Goal: Transaction & Acquisition: Obtain resource

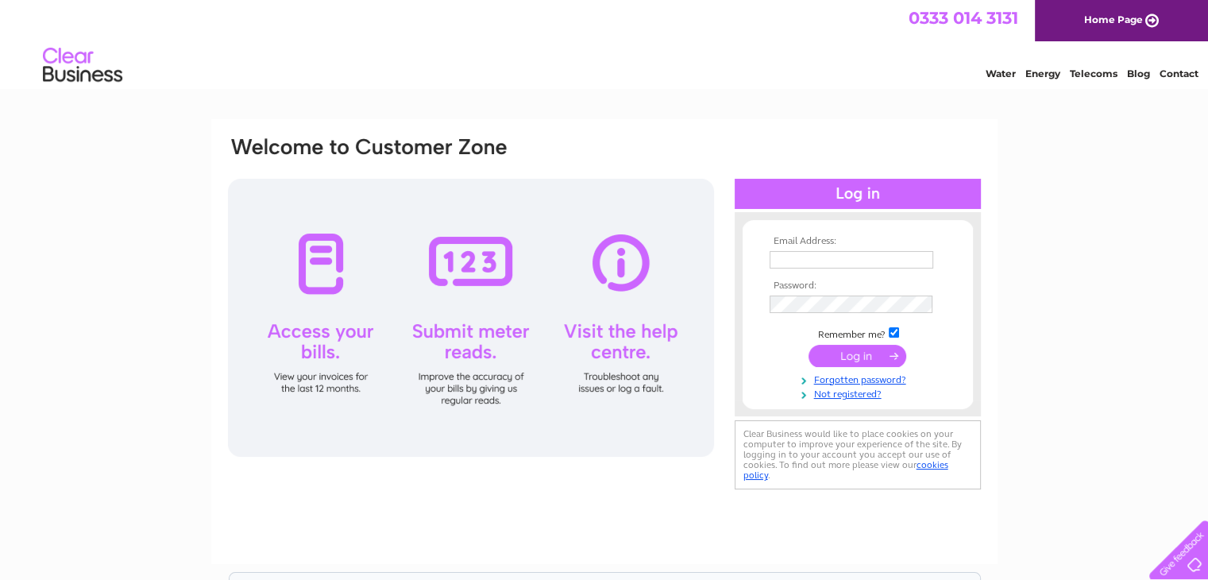
type input "[PERSON_NAME][EMAIL_ADDRESS][DOMAIN_NAME]"
click at [855, 355] on input "submit" at bounding box center [858, 356] width 98 height 22
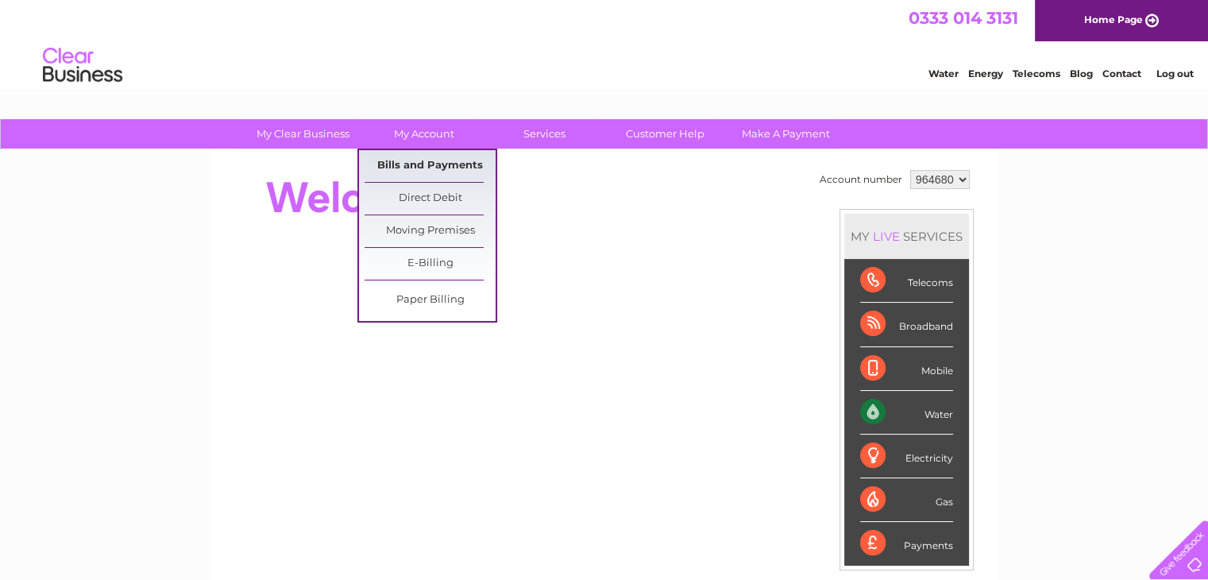
click at [417, 160] on link "Bills and Payments" at bounding box center [430, 166] width 131 height 32
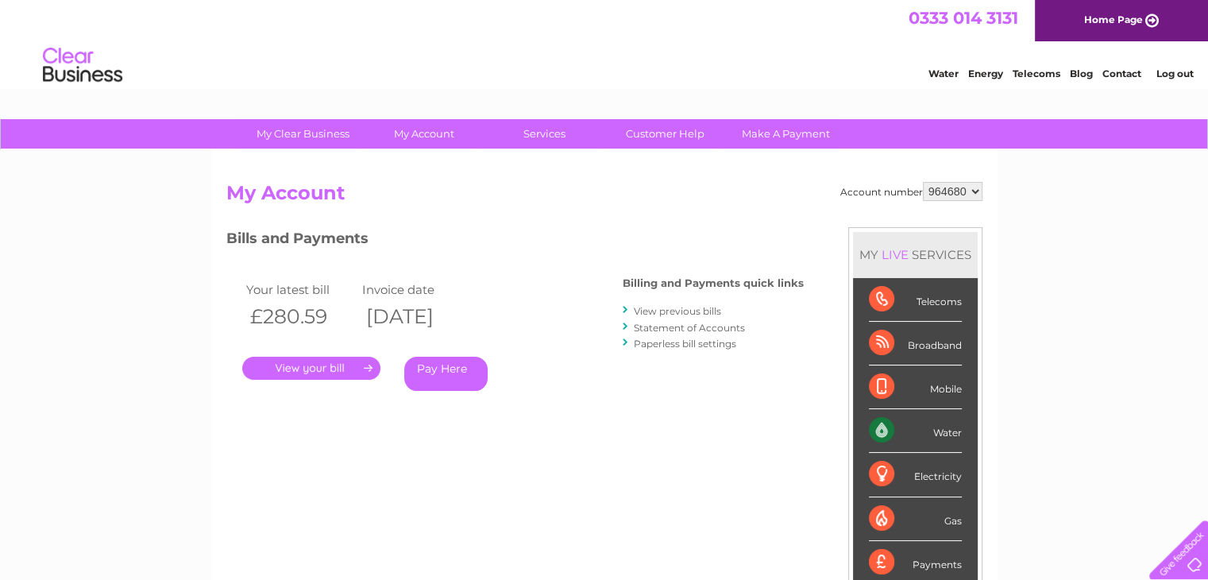
click at [322, 368] on link "." at bounding box center [311, 368] width 138 height 23
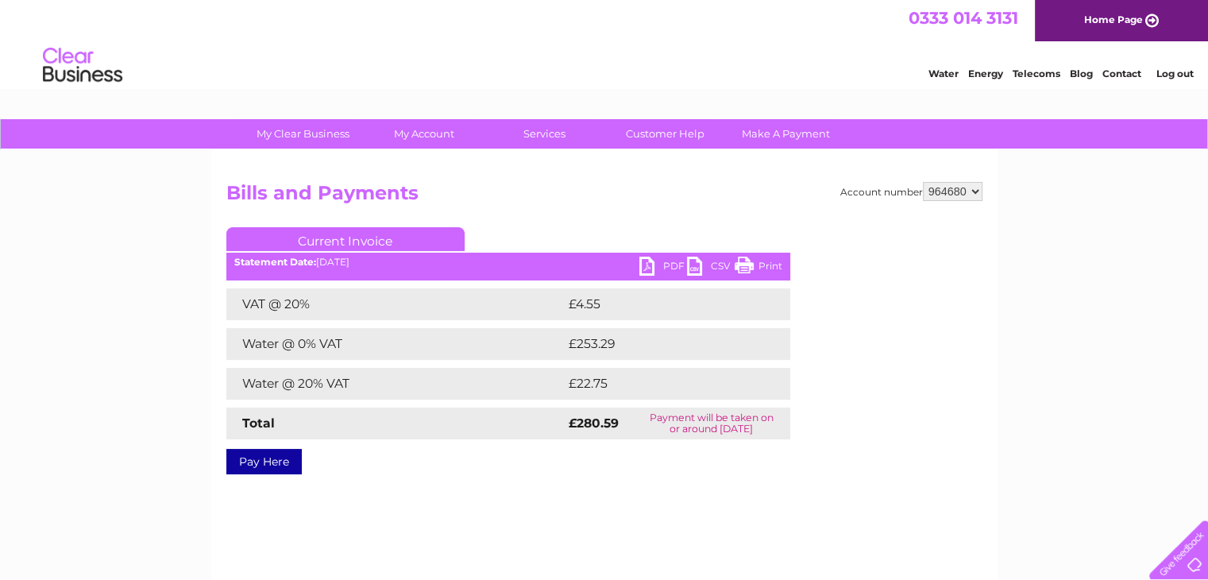
click at [651, 268] on link "PDF" at bounding box center [663, 268] width 48 height 23
